Goal: Task Accomplishment & Management: Complete application form

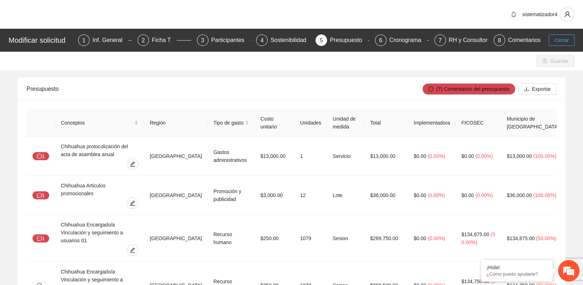
click at [559, 41] on span "Cerrar" at bounding box center [562, 40] width 14 height 8
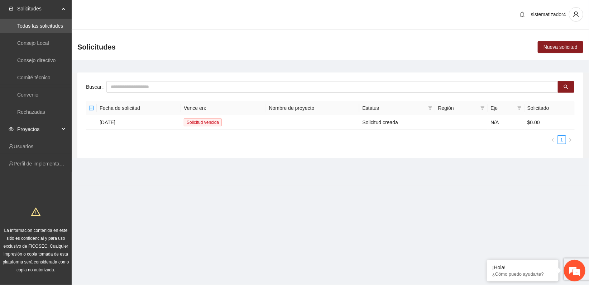
click at [28, 128] on span "Proyectos" at bounding box center [38, 129] width 42 height 14
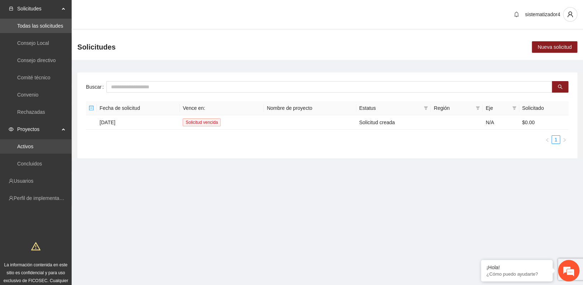
click at [26, 146] on link "Activos" at bounding box center [25, 146] width 16 height 6
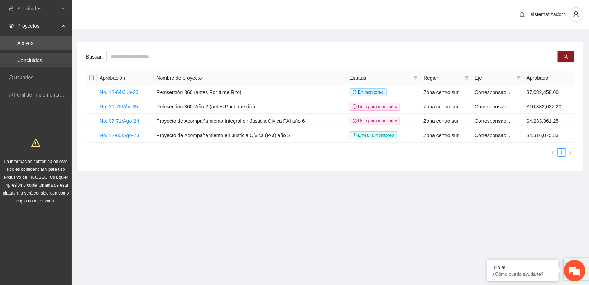
click at [33, 59] on link "Concluidos" at bounding box center [29, 60] width 25 height 6
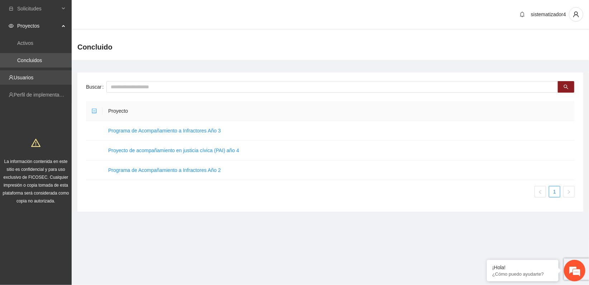
click at [25, 77] on link "Usuarios" at bounding box center [24, 78] width 20 height 6
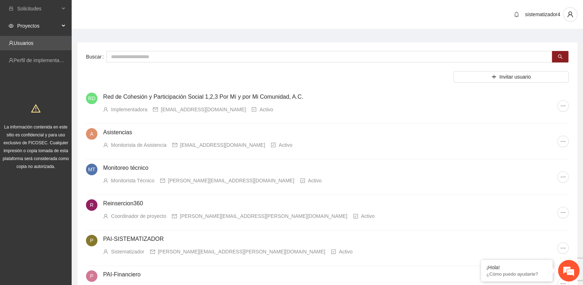
click at [23, 22] on span "Proyectos" at bounding box center [38, 26] width 42 height 14
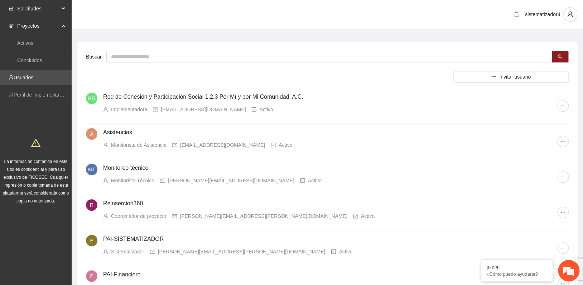
click at [29, 7] on span "Solicitudes" at bounding box center [38, 8] width 42 height 14
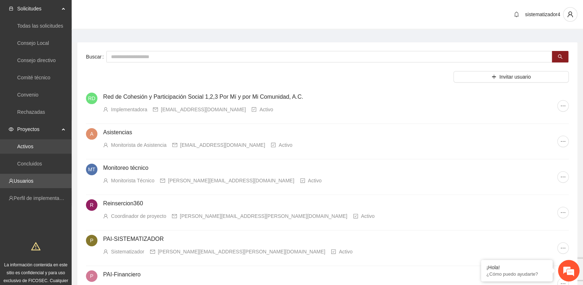
click at [29, 146] on link "Activos" at bounding box center [25, 146] width 16 height 6
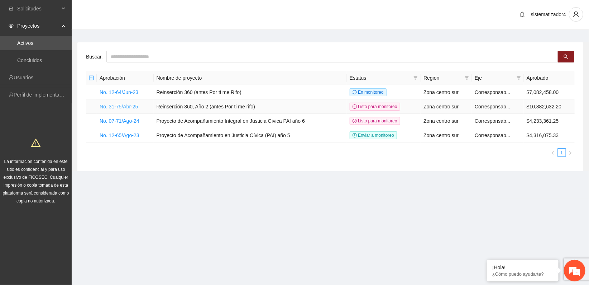
click at [115, 105] on link "No. 31-75/Abr-25" at bounding box center [119, 107] width 38 height 6
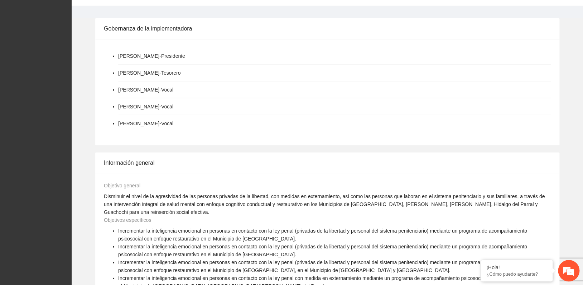
scroll to position [677, 0]
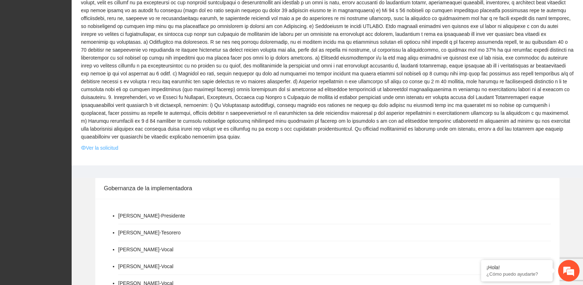
click at [106, 144] on link "Ver la solicitud" at bounding box center [99, 148] width 37 height 8
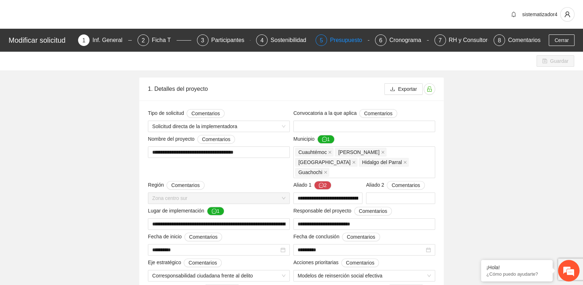
click at [340, 38] on div "Presupuesto" at bounding box center [349, 39] width 38 height 11
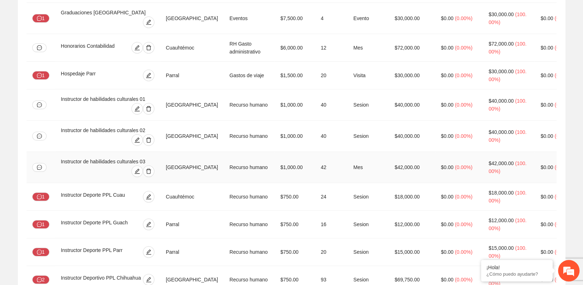
scroll to position [1352, 0]
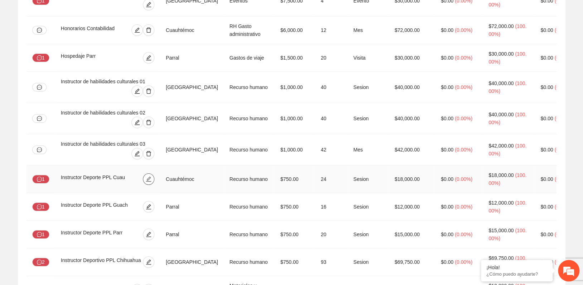
click at [149, 176] on icon "edit" at bounding box center [148, 178] width 5 height 5
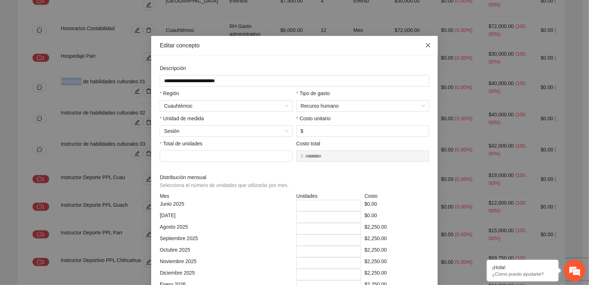
click at [425, 47] on icon "close" at bounding box center [428, 45] width 6 height 6
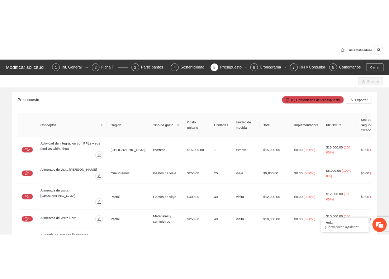
scroll to position [0, 0]
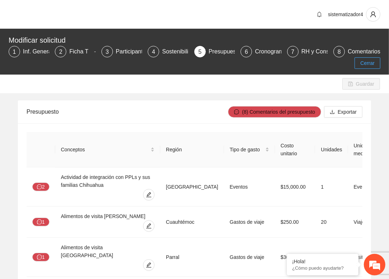
click at [365, 62] on span "Cerrar" at bounding box center [367, 63] width 14 height 8
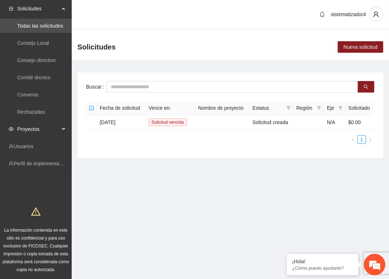
click at [60, 128] on div "Proyectos" at bounding box center [36, 129] width 72 height 14
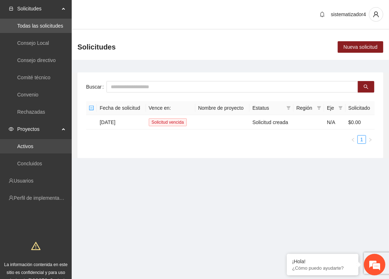
click at [33, 145] on link "Activos" at bounding box center [25, 146] width 16 height 6
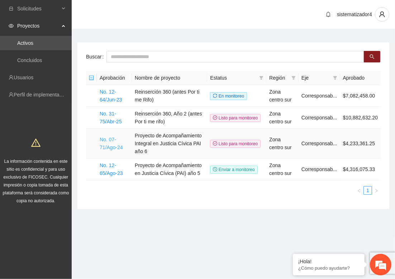
click at [109, 145] on link "No. 07-71/Ago-24" at bounding box center [111, 144] width 23 height 14
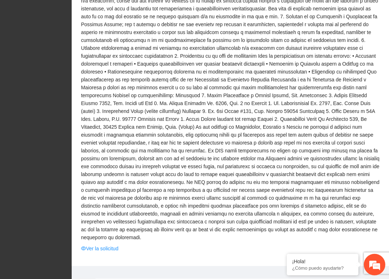
scroll to position [398, 0]
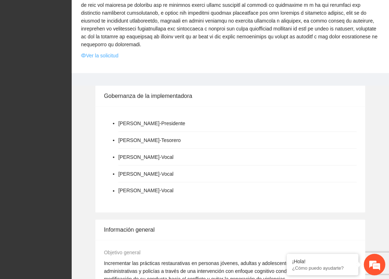
click at [106, 57] on link "Ver la solicitud" at bounding box center [99, 56] width 37 height 8
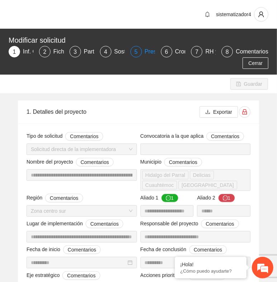
click at [145, 48] on div "Presupuesto" at bounding box center [164, 51] width 38 height 11
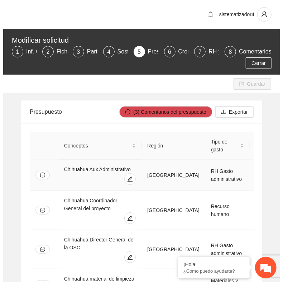
scroll to position [40, 0]
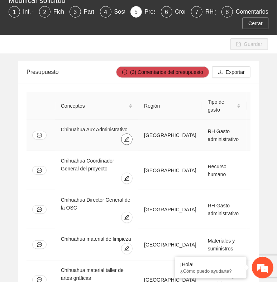
click at [132, 136] on span "edit" at bounding box center [126, 139] width 11 height 6
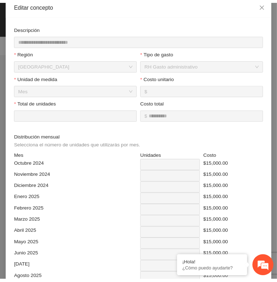
scroll to position [0, 0]
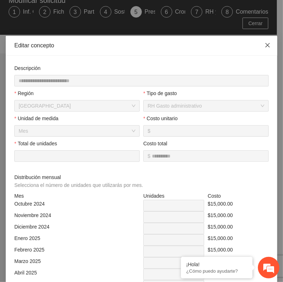
click at [260, 43] on span "Close" at bounding box center [267, 45] width 19 height 19
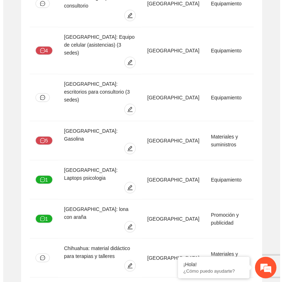
scroll to position [955, 0]
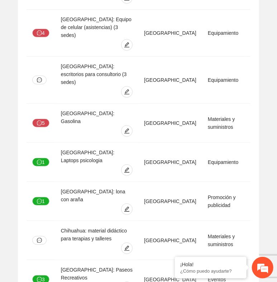
type input "**********"
type input "*****"
type input "**"
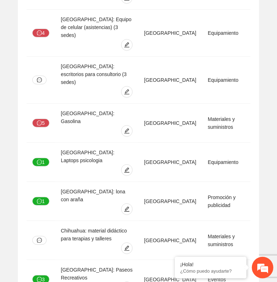
type input "*"
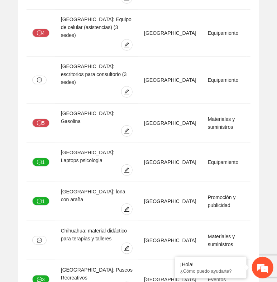
type input "*"
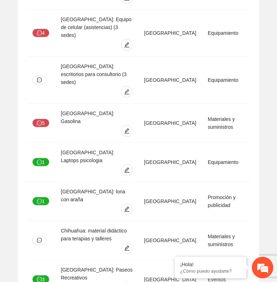
type input "*"
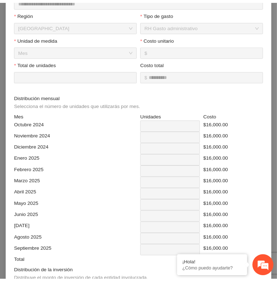
scroll to position [0, 0]
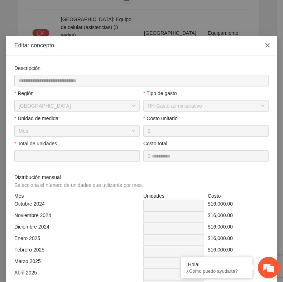
click at [266, 45] on icon "close" at bounding box center [268, 45] width 4 height 4
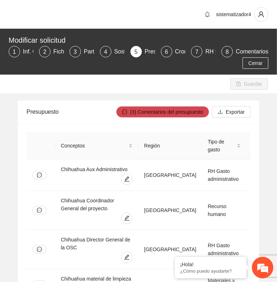
click at [164, 83] on div "Guardar" at bounding box center [138, 84] width 277 height 19
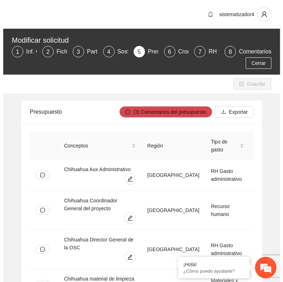
scroll to position [290, 0]
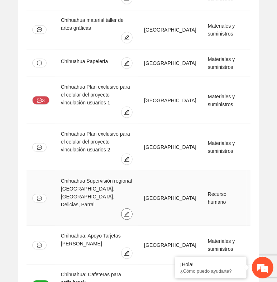
click at [130, 211] on icon "edit" at bounding box center [127, 214] width 6 height 6
type input "**********"
type input "*****"
type input "**"
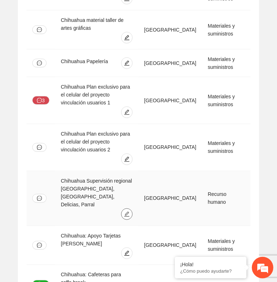
type input "*"
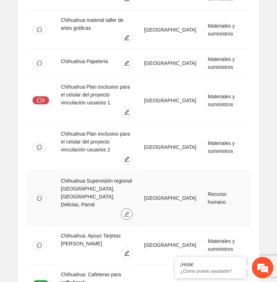
type input "*"
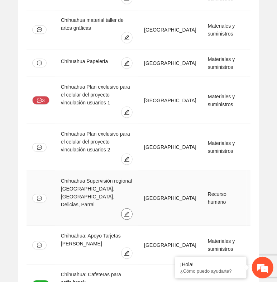
type input "*"
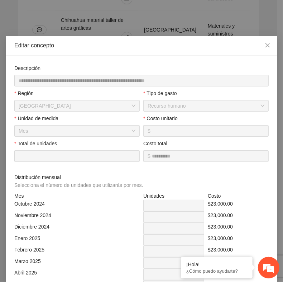
scroll to position [40, 0]
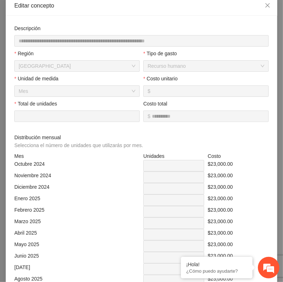
click at [144, 91] on span "$ *****" at bounding box center [205, 90] width 125 height 11
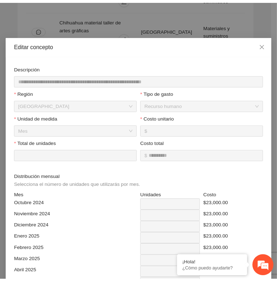
scroll to position [0, 0]
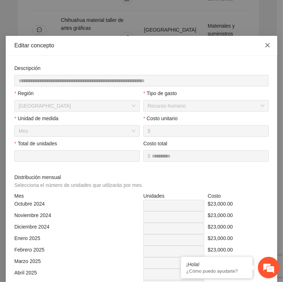
click at [265, 43] on icon "close" at bounding box center [268, 45] width 6 height 6
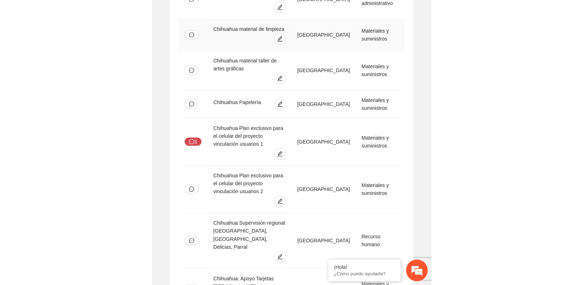
scroll to position [55, 0]
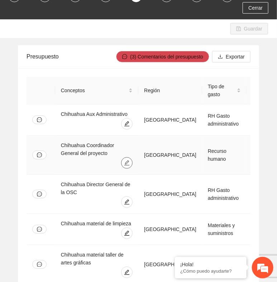
click at [129, 161] on icon "edit" at bounding box center [126, 162] width 5 height 5
type input "**********"
type input "*****"
type input "**"
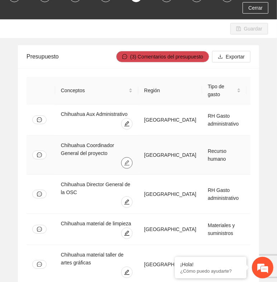
type input "*"
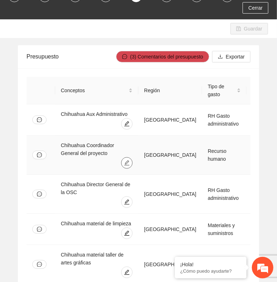
type input "*"
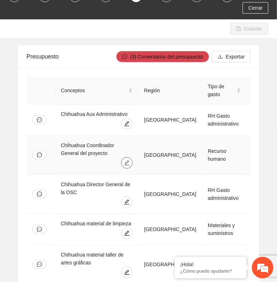
type input "*"
type input "**"
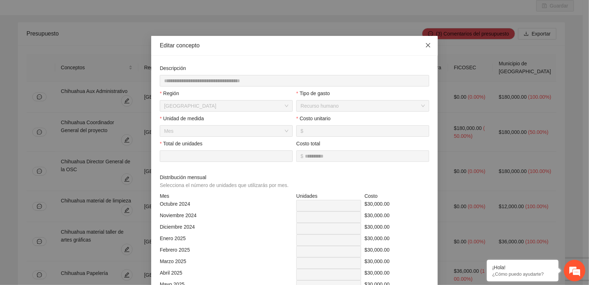
click at [429, 47] on span "Close" at bounding box center [428, 45] width 19 height 19
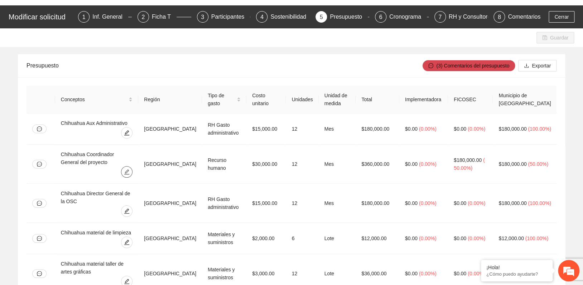
scroll to position [15, 0]
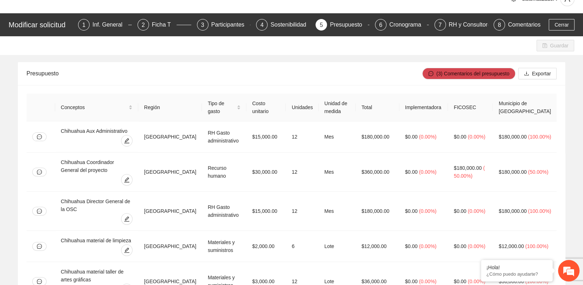
click at [245, 47] on div "Guardar" at bounding box center [291, 45] width 583 height 19
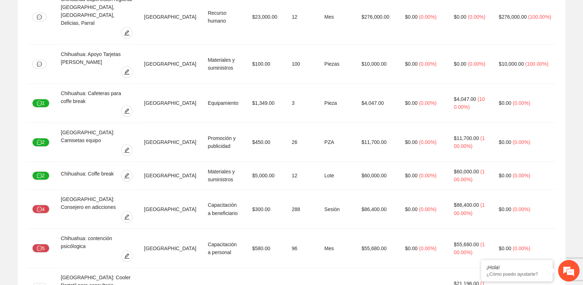
scroll to position [953, 0]
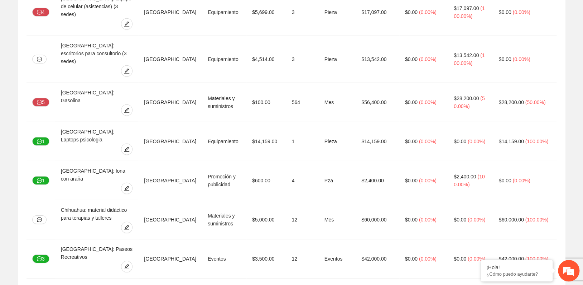
type input "**********"
type input "***"
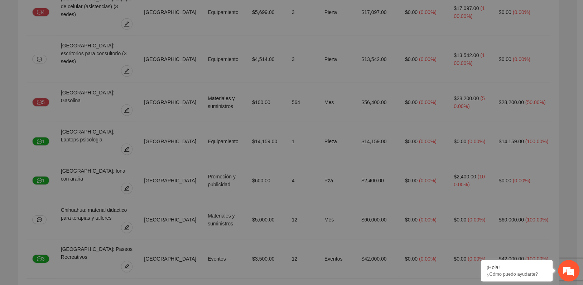
type input "**"
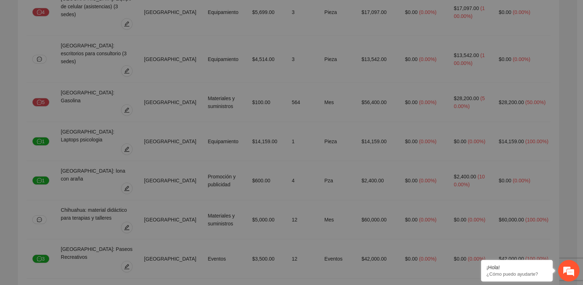
type input "**"
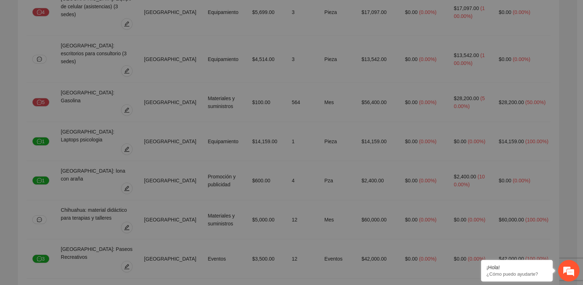
type input "**"
type input "***"
type input "*"
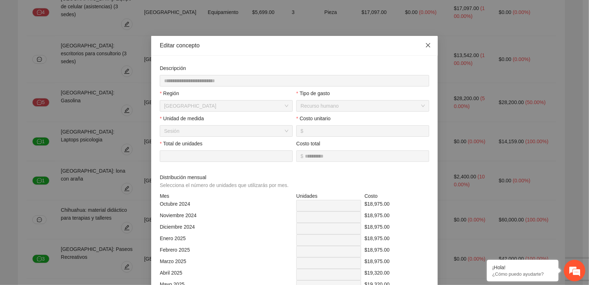
click at [426, 44] on icon "close" at bounding box center [428, 45] width 4 height 4
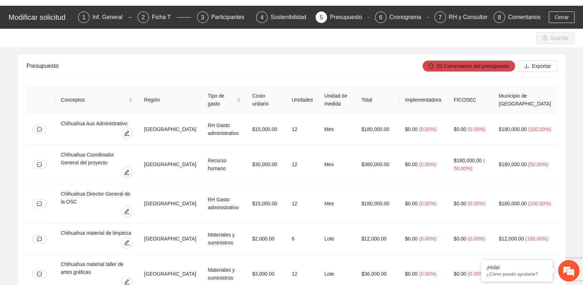
scroll to position [0, 0]
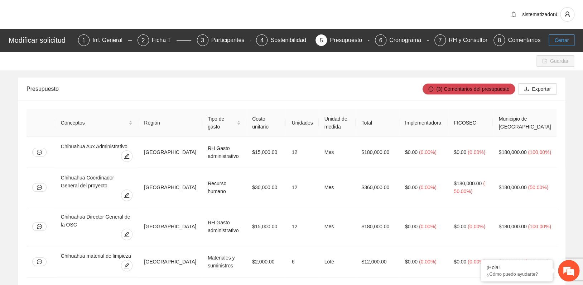
click at [562, 42] on span "Cerrar" at bounding box center [562, 40] width 14 height 8
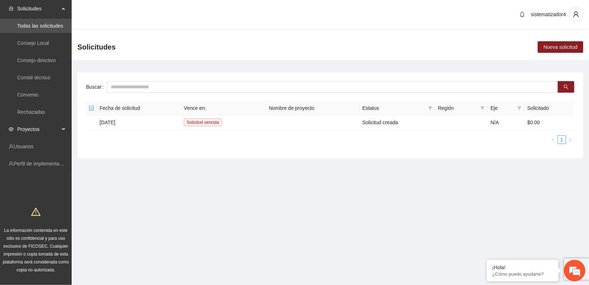
click at [51, 127] on span "Proyectos" at bounding box center [38, 129] width 42 height 14
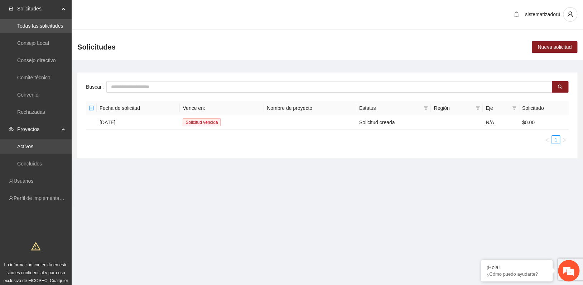
click at [33, 144] on link "Activos" at bounding box center [25, 146] width 16 height 6
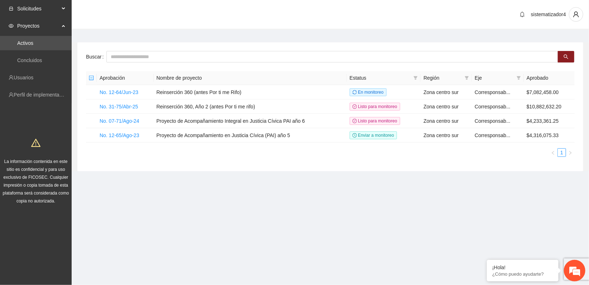
click at [63, 9] on icon at bounding box center [64, 9] width 4 height 0
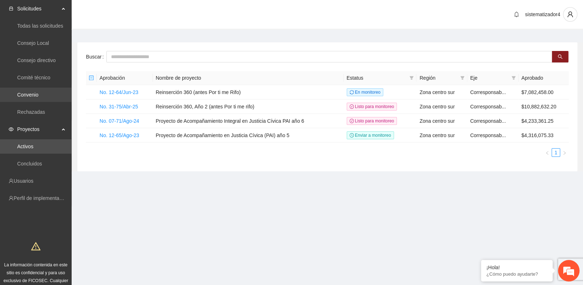
click at [33, 93] on link "Convenio" at bounding box center [27, 95] width 21 height 6
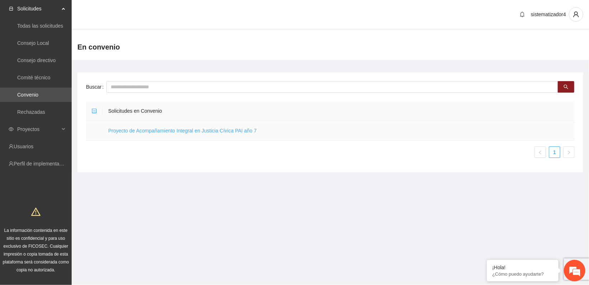
click at [157, 131] on link "Proyecto de Acompañamiento Integral en Justicia Cívica PAI año 7" at bounding box center [182, 131] width 149 height 6
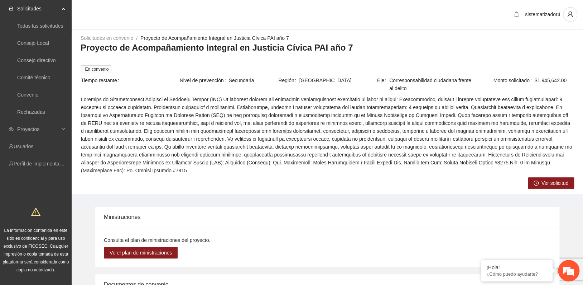
click at [547, 179] on span "Ver solicitud" at bounding box center [555, 183] width 27 height 8
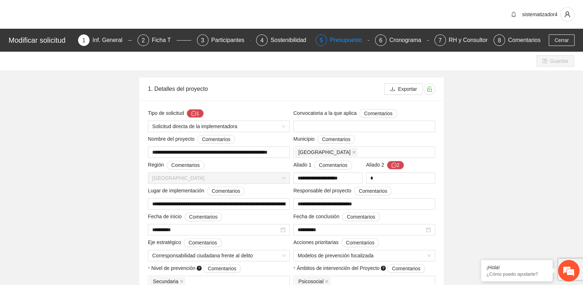
click at [347, 37] on div "Presupuesto" at bounding box center [349, 39] width 38 height 11
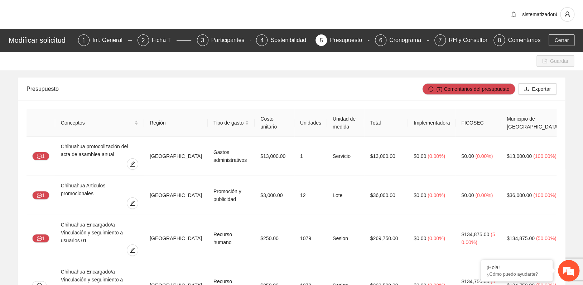
click at [438, 20] on div "sistematizador4" at bounding box center [291, 14] width 583 height 29
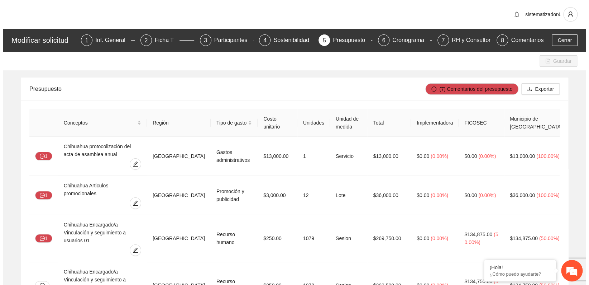
scroll to position [311, 0]
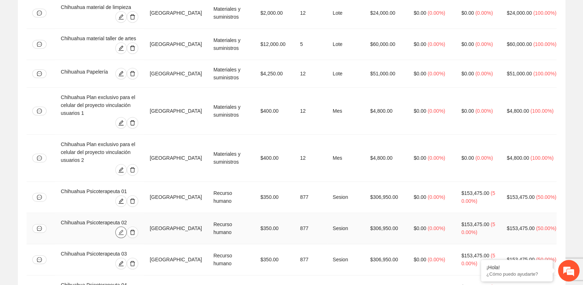
click at [126, 229] on span "edit" at bounding box center [121, 232] width 11 height 6
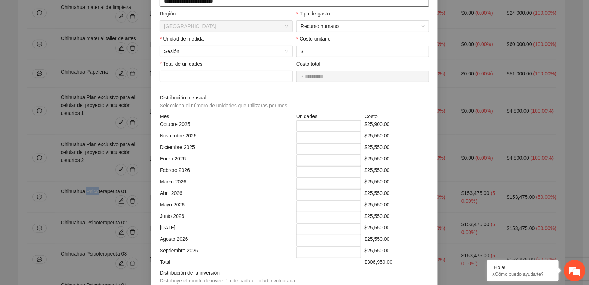
scroll to position [40, 0]
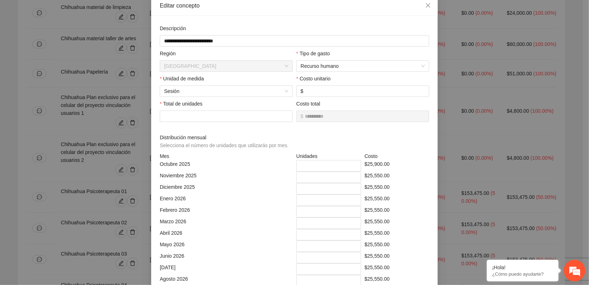
click at [372, 164] on div "$25,900.00" at bounding box center [397, 165] width 68 height 11
drag, startPoint x: 386, startPoint y: 163, endPoint x: 360, endPoint y: 163, distance: 25.4
click at [363, 163] on div "$25,900.00" at bounding box center [397, 165] width 68 height 11
drag, startPoint x: 360, startPoint y: 163, endPoint x: 370, endPoint y: 164, distance: 9.7
copy div "$25,900.00"
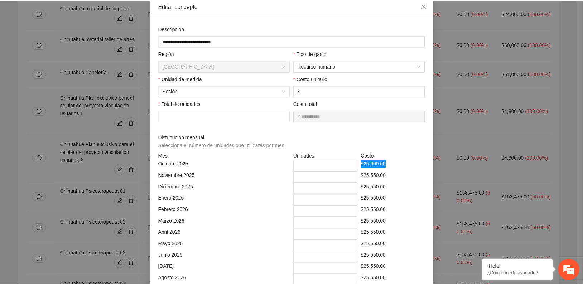
scroll to position [0, 0]
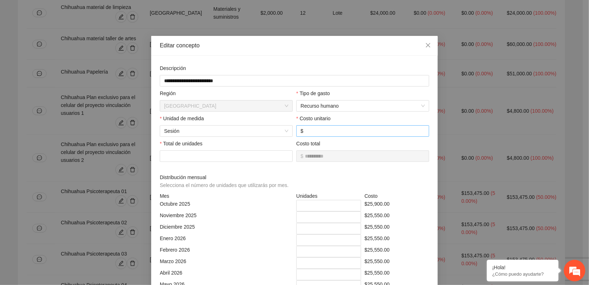
click at [321, 134] on input "***" at bounding box center [365, 131] width 120 height 8
click at [321, 173] on div "Distribución mensual Selecciona el número de unidades que utilizarás por mes." at bounding box center [294, 182] width 269 height 19
click at [425, 48] on icon "close" at bounding box center [428, 45] width 6 height 6
